Goal: Task Accomplishment & Management: Use online tool/utility

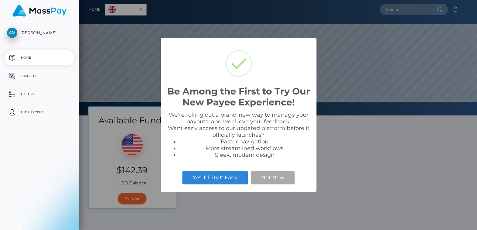
scroll to position [116, 398]
select select
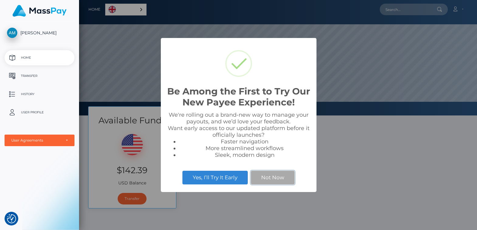
click at [276, 179] on button "Not Now" at bounding box center [273, 177] width 44 height 13
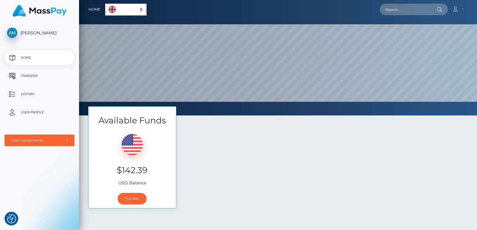
scroll to position [81, 0]
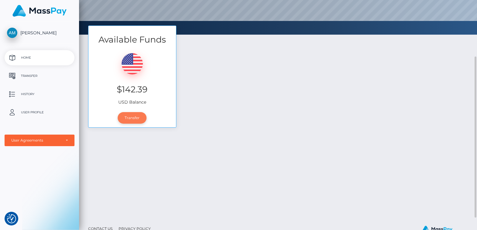
click at [136, 119] on link "Transfer" at bounding box center [132, 118] width 29 height 12
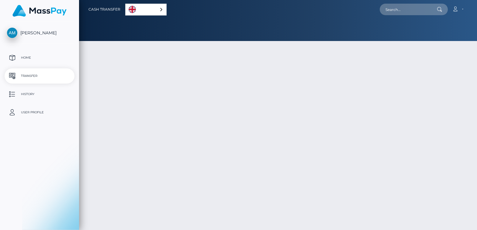
select select
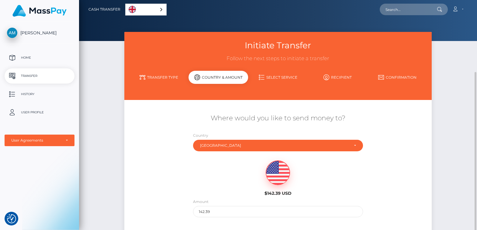
scroll to position [40, 0]
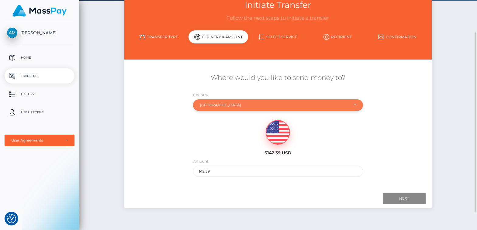
click at [349, 108] on div "Russia" at bounding box center [278, 105] width 170 height 12
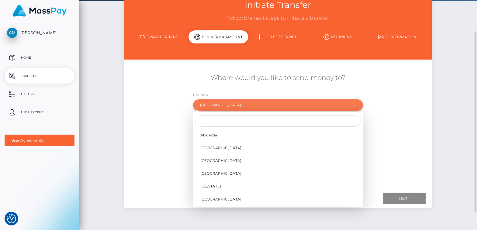
scroll to position [1913, 0]
click at [418, 109] on div "Where would you like to send money to? Country Abkhazia Afghanistan Albania Alg…" at bounding box center [277, 125] width 307 height 110
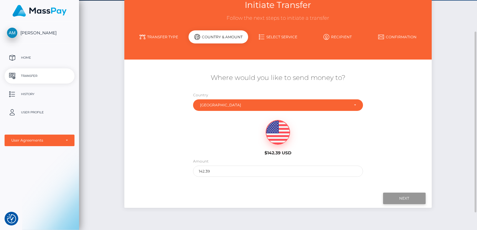
click at [402, 199] on input "Next" at bounding box center [404, 199] width 43 height 12
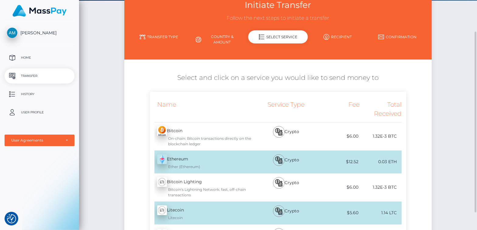
scroll to position [121, 0]
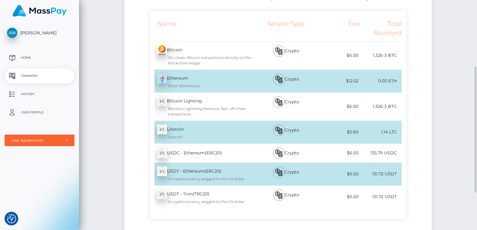
click at [343, 173] on div "$6.50" at bounding box center [339, 174] width 42 height 14
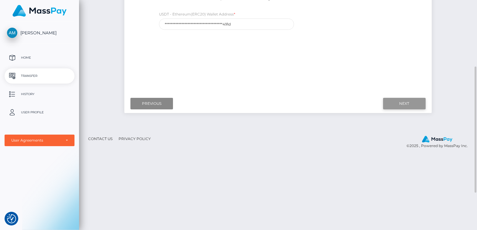
click at [402, 103] on input "Next" at bounding box center [404, 104] width 43 height 12
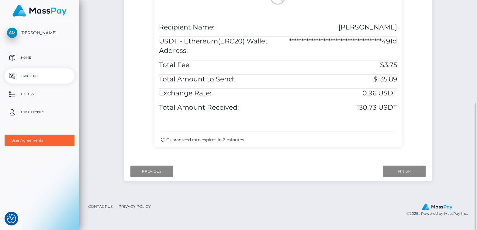
scroll to position [25, 0]
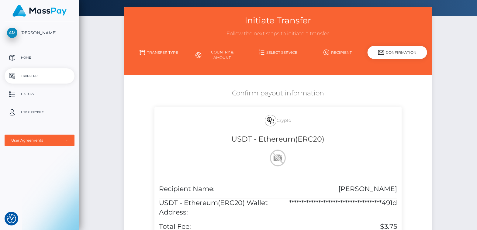
click at [44, 11] on img at bounding box center [39, 11] width 54 height 12
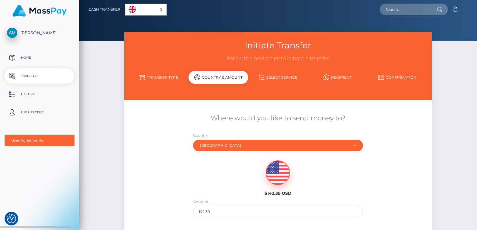
click at [28, 58] on p "Home" at bounding box center [39, 57] width 65 height 9
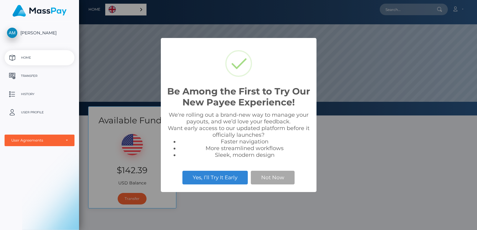
scroll to position [116, 398]
click at [280, 179] on button "Not Now" at bounding box center [273, 177] width 44 height 13
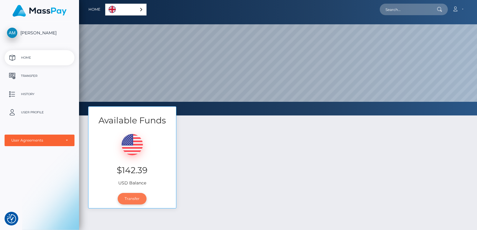
click at [132, 196] on link "Transfer" at bounding box center [132, 199] width 29 height 12
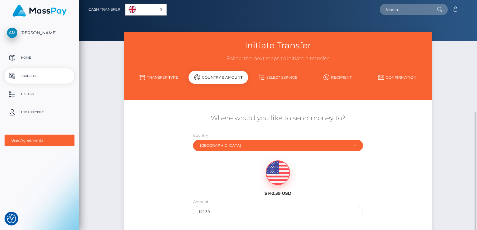
scroll to position [63, 0]
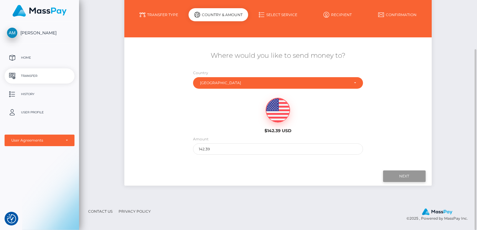
click at [411, 178] on input "Next" at bounding box center [404, 177] width 43 height 12
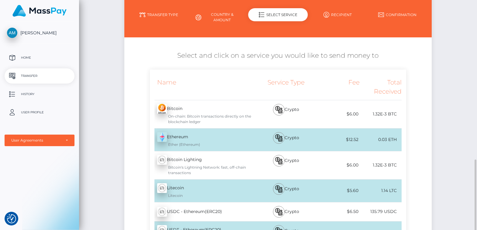
scroll to position [144, 0]
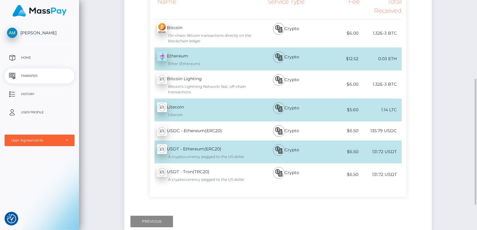
click at [274, 174] on div at bounding box center [279, 173] width 12 height 12
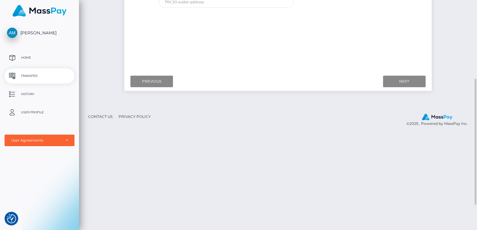
scroll to position [22, 0]
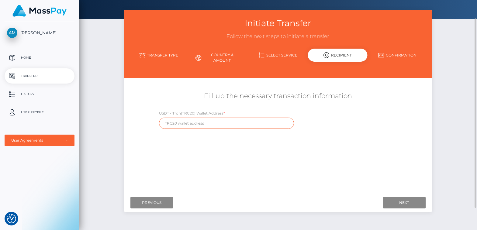
click at [211, 121] on input "text" at bounding box center [226, 123] width 135 height 11
paste input "TJVP1esjYWChaXiThtbAM5LVhtPpZXWHLm"
type input "TJVP1esjYWChaXiThtbAM5LVhtPpZXWHLm"
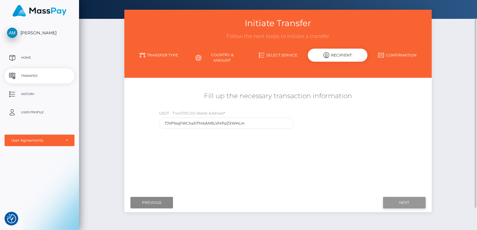
click at [398, 203] on input "Next" at bounding box center [404, 203] width 43 height 12
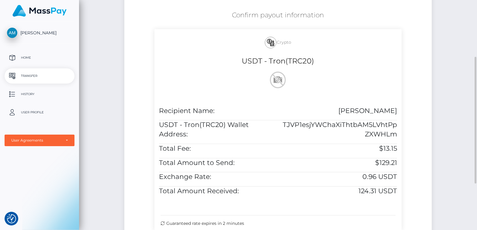
scroll to position [184, 0]
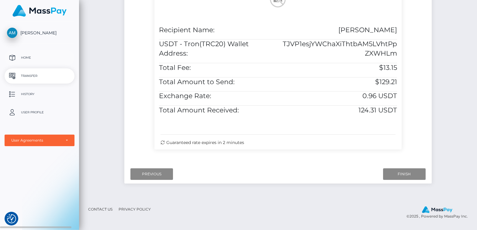
click at [26, 56] on p "Home" at bounding box center [39, 57] width 65 height 9
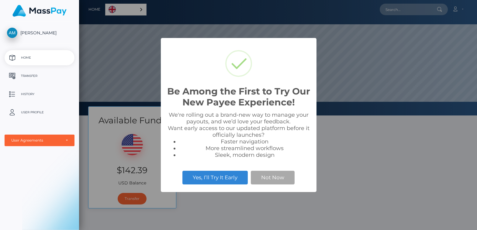
scroll to position [116, 398]
click at [279, 179] on button "Not Now" at bounding box center [273, 177] width 44 height 13
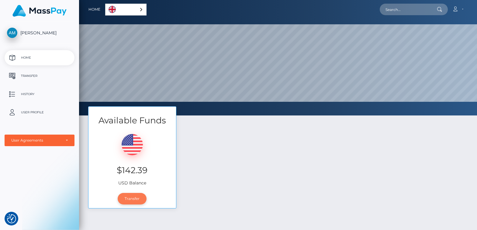
click at [134, 198] on link "Transfer" at bounding box center [132, 199] width 29 height 12
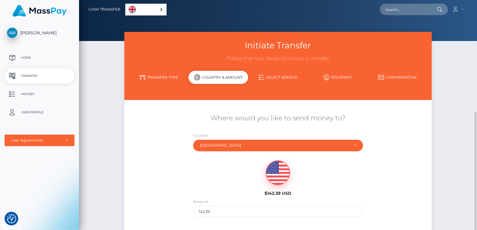
scroll to position [63, 0]
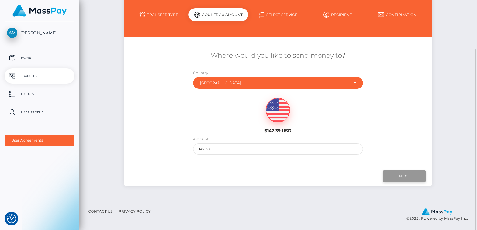
click at [406, 176] on input "Next" at bounding box center [404, 177] width 43 height 12
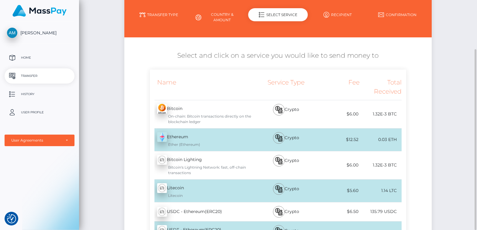
scroll to position [144, 0]
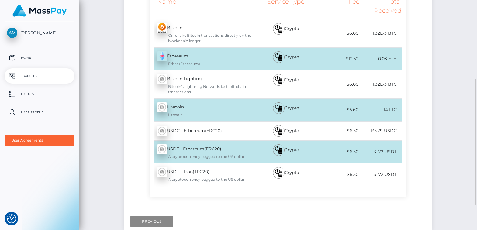
click at [322, 158] on div "$6.50" at bounding box center [339, 152] width 42 height 14
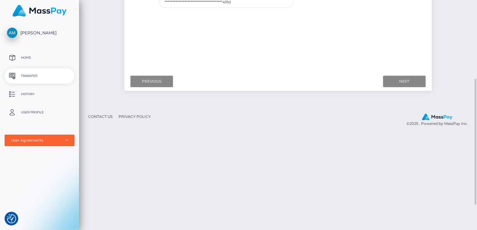
scroll to position [63, 0]
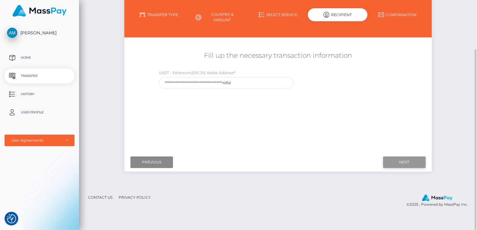
click at [399, 160] on input "Next" at bounding box center [404, 163] width 43 height 12
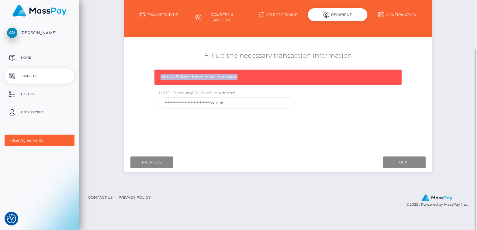
drag, startPoint x: 159, startPoint y: 77, endPoint x: 241, endPoint y: 78, distance: 81.2
click at [241, 78] on div "Non sufficient funds in source token" at bounding box center [277, 77] width 247 height 15
copy span "Non sufficient funds in source token"
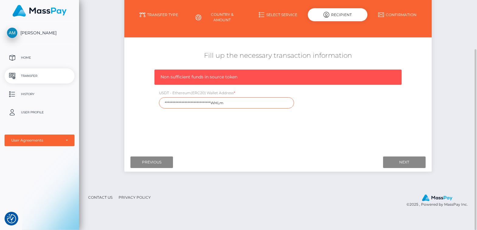
drag, startPoint x: 226, startPoint y: 105, endPoint x: 143, endPoint y: 104, distance: 83.0
click at [143, 104] on div "**********" at bounding box center [277, 80] width 307 height 64
click at [228, 102] on input "text" at bounding box center [226, 102] width 135 height 11
paste input "0x3c5e3a438eeaed6a21b81239addf3d20c7fd491d"
type input "0x3c5e3a438eeaed6a21b81239addf3d20c7fd491d"
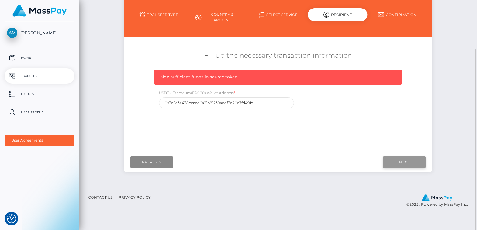
click at [393, 159] on input "Next" at bounding box center [404, 163] width 43 height 12
drag, startPoint x: 227, startPoint y: 104, endPoint x: 166, endPoint y: 107, distance: 61.2
click at [166, 107] on input "**********" at bounding box center [226, 102] width 135 height 11
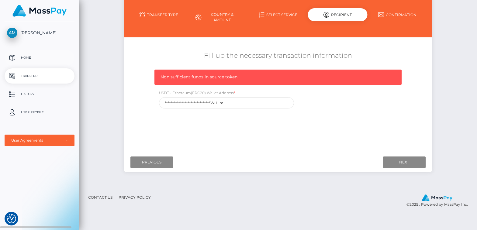
click at [26, 56] on p "Home" at bounding box center [39, 57] width 65 height 9
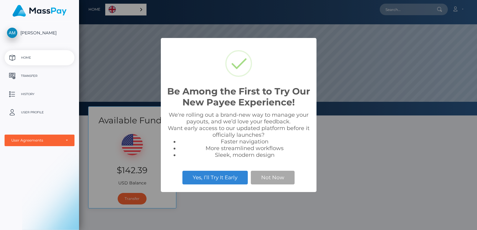
scroll to position [116, 398]
click at [275, 179] on button "Not Now" at bounding box center [273, 177] width 44 height 13
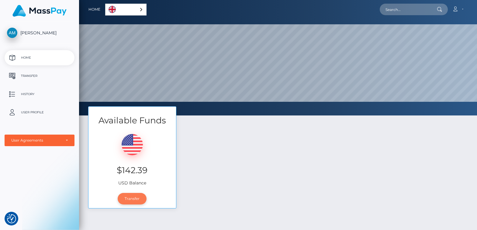
click at [132, 200] on link "Transfer" at bounding box center [132, 199] width 29 height 12
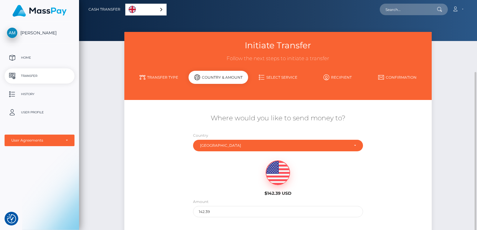
scroll to position [63, 0]
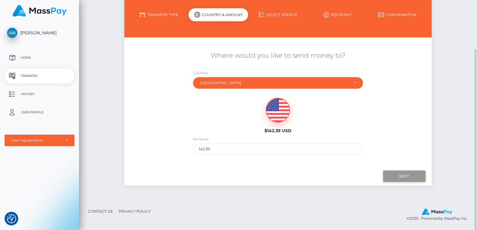
click at [397, 177] on input "Next" at bounding box center [404, 177] width 43 height 12
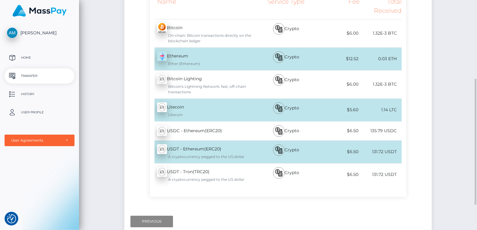
scroll to position [184, 0]
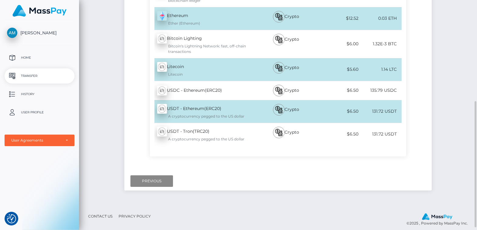
click at [231, 114] on div "A cryptocurrency pegged to the US dollar" at bounding box center [206, 116] width 98 height 5
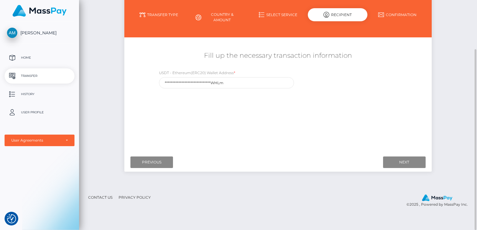
scroll to position [22, 0]
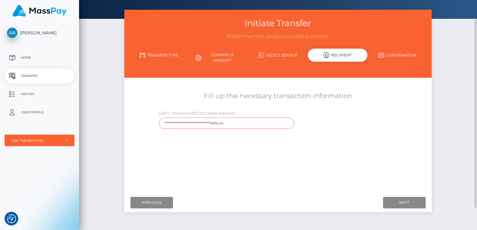
drag, startPoint x: 224, startPoint y: 123, endPoint x: 145, endPoint y: 124, distance: 78.8
click at [145, 125] on div "**********" at bounding box center [277, 109] width 307 height 43
paste input "0x3c5e3a438eeaed6a21b81239addf3d20c7fd491d"
type input "0x3c5e3a438eeaed6a21b81239addf3d20c7fd491d"
click at [410, 203] on input "Next" at bounding box center [404, 203] width 43 height 12
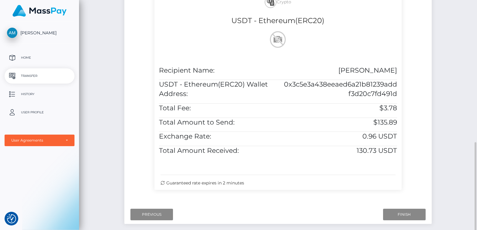
scroll to position [184, 0]
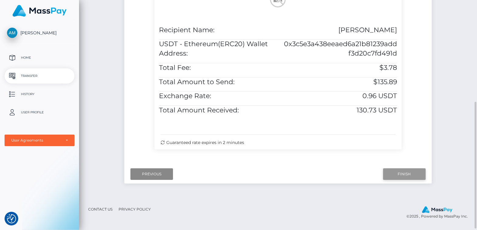
click at [407, 178] on input "Finish" at bounding box center [404, 174] width 43 height 12
